Goal: Task Accomplishment & Management: Manage account settings

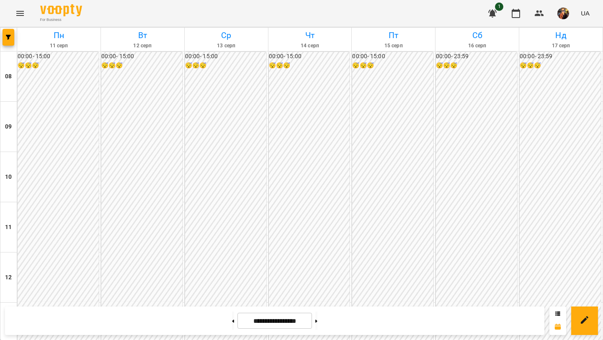
scroll to position [329, 0]
click at [318, 320] on button at bounding box center [317, 321] width 2 height 18
type input "**********"
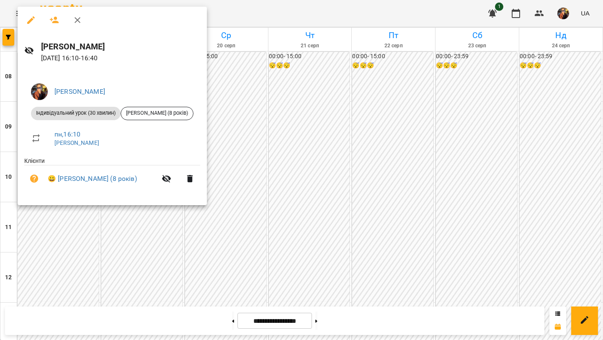
click at [81, 18] on icon "button" at bounding box center [77, 20] width 10 height 10
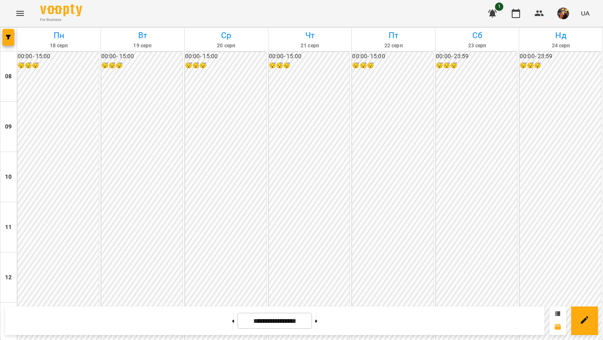
scroll to position [345, 0]
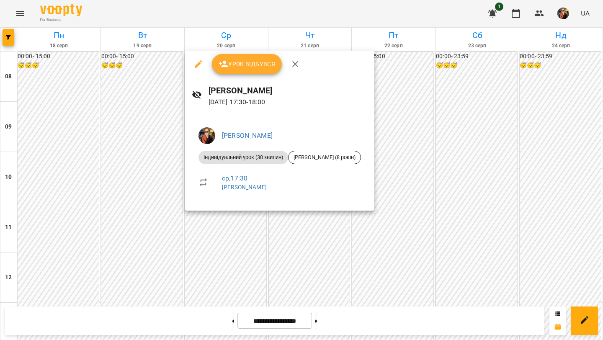
click at [295, 59] on icon "button" at bounding box center [295, 64] width 10 height 10
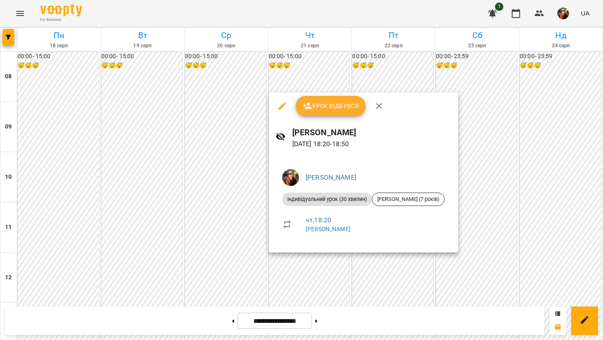
click at [379, 105] on icon "button" at bounding box center [379, 106] width 6 height 6
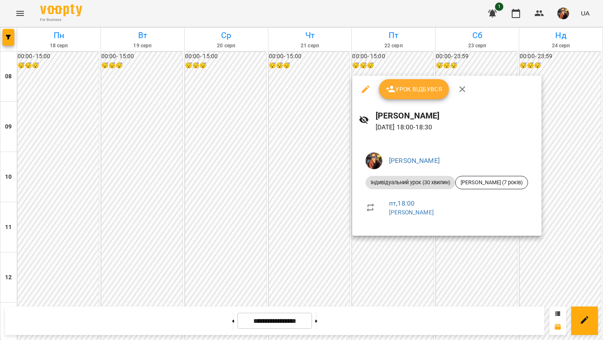
click at [472, 88] on div "Урок відбувся" at bounding box center [446, 89] width 189 height 27
click at [462, 92] on icon "button" at bounding box center [463, 89] width 10 height 10
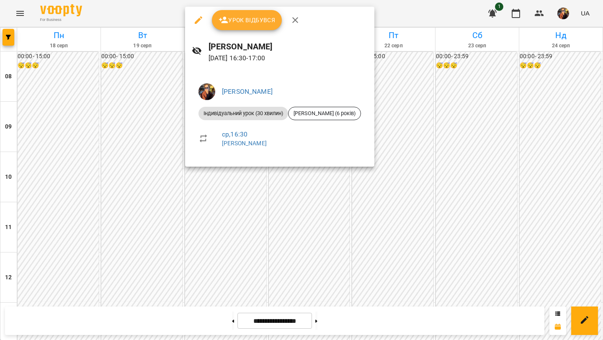
click at [293, 21] on icon "button" at bounding box center [296, 20] width 6 height 6
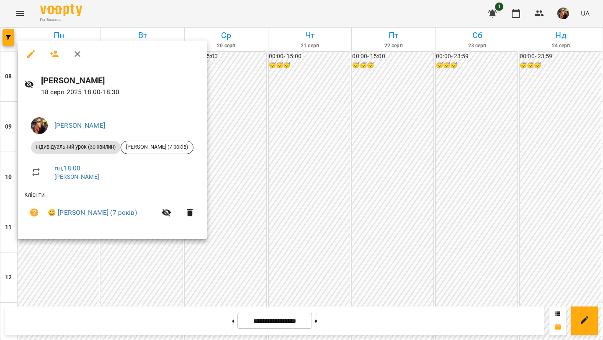
click at [80, 52] on icon "button" at bounding box center [78, 54] width 6 height 6
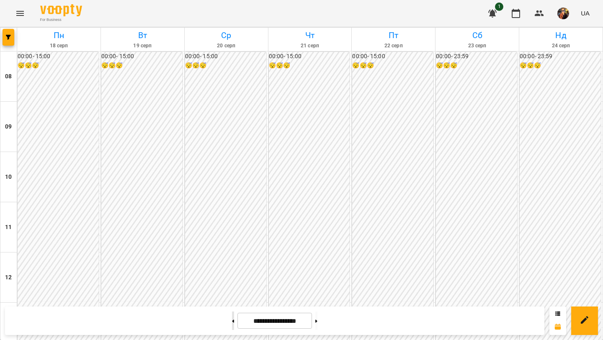
click at [232, 324] on button at bounding box center [233, 321] width 2 height 18
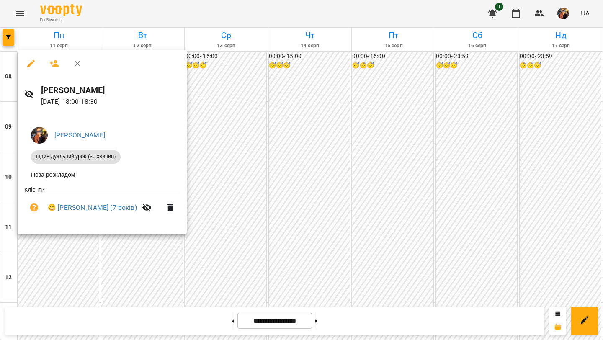
click at [80, 63] on icon "button" at bounding box center [77, 64] width 10 height 10
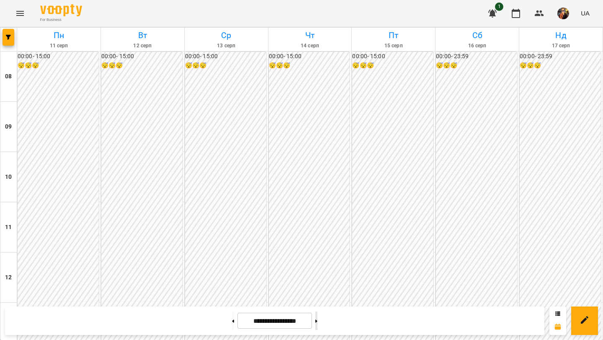
click at [318, 322] on icon at bounding box center [317, 321] width 2 height 3
type input "**********"
